Goal: Communication & Community: Participate in discussion

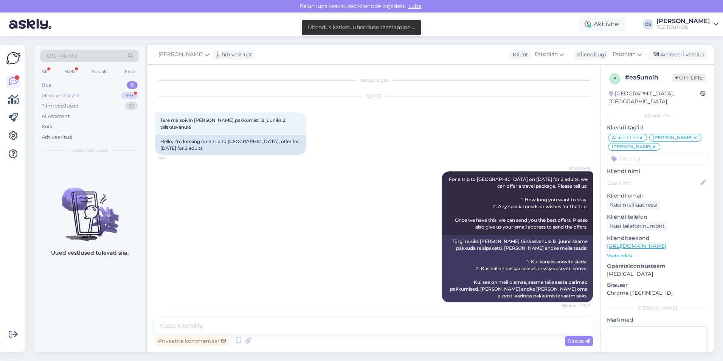
scroll to position [2602, 0]
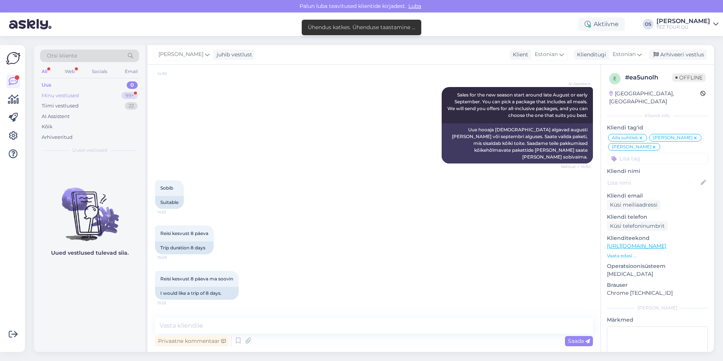
click at [71, 94] on div "Minu vestlused" at bounding box center [60, 96] width 37 height 8
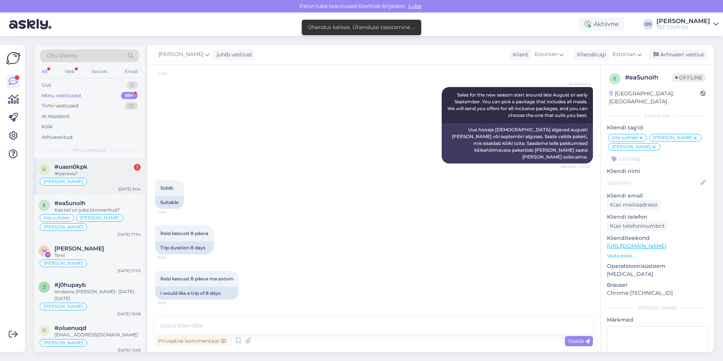
click at [79, 183] on div "[PERSON_NAME]" at bounding box center [90, 181] width 102 height 9
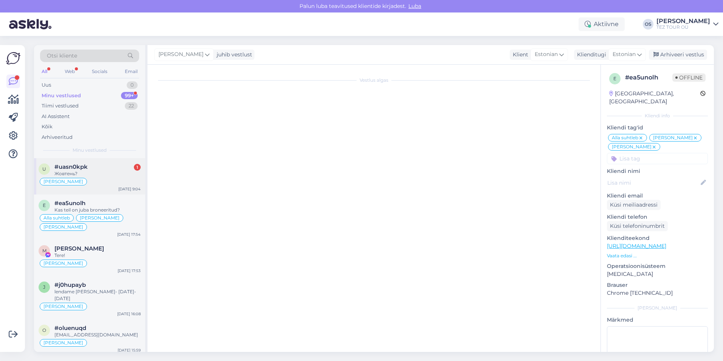
click at [107, 171] on div "Жовтень?" at bounding box center [97, 173] width 86 height 7
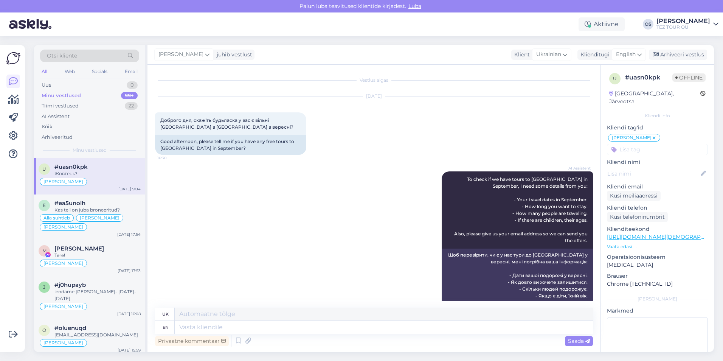
scroll to position [471, 0]
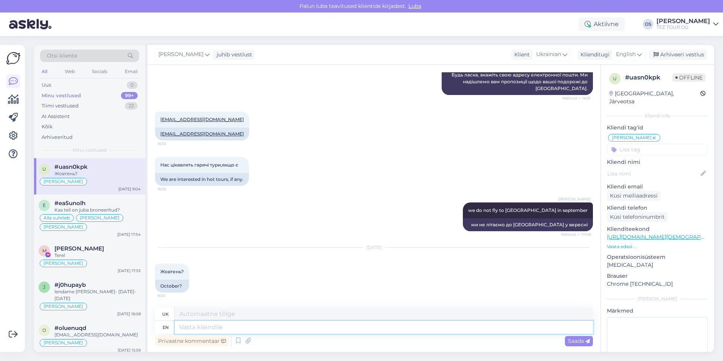
click at [187, 326] on textarea at bounding box center [384, 327] width 418 height 13
type textarea "November"
type textarea "Листопад"
type textarea "November"
click at [568, 340] on span "Saada" at bounding box center [579, 340] width 22 height 7
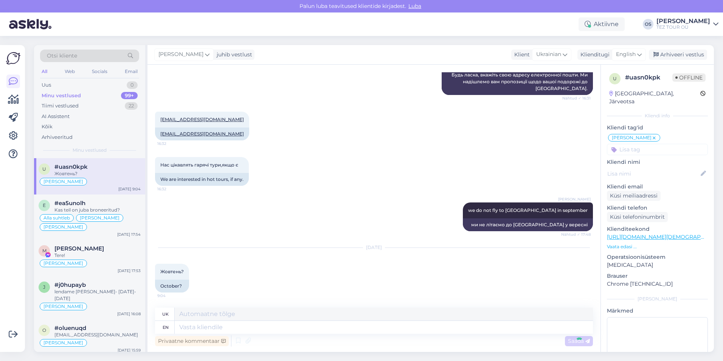
scroll to position [516, 0]
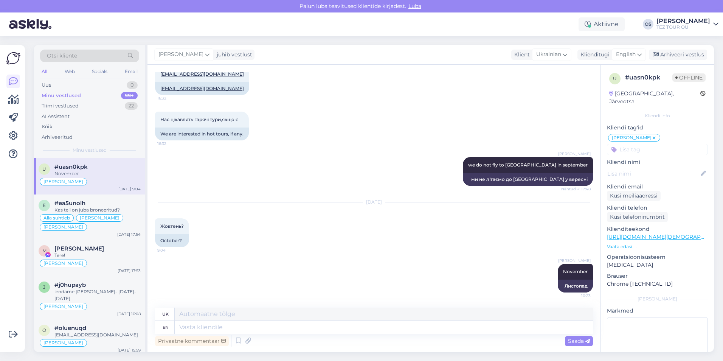
click at [69, 95] on div "Minu vestlused" at bounding box center [61, 96] width 39 height 8
